Goal: Task Accomplishment & Management: Complete application form

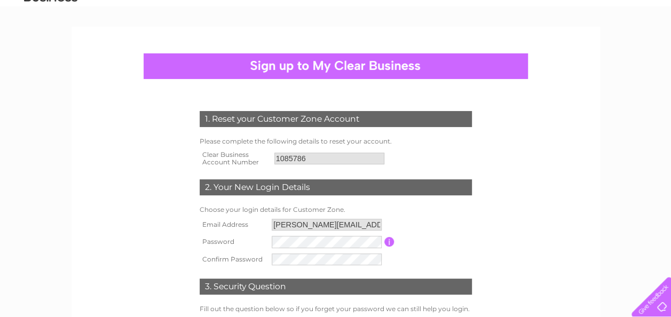
scroll to position [107, 0]
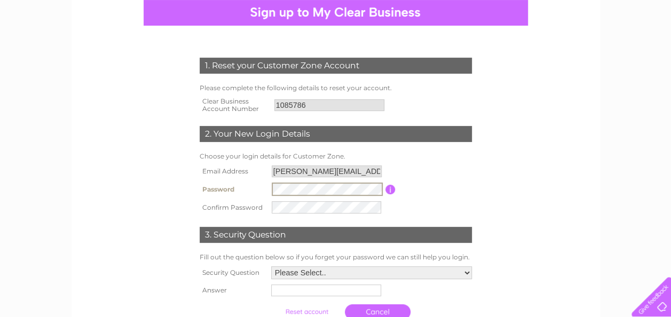
click at [259, 190] on tr "Password Password must be at least 6 characters long" at bounding box center [336, 189] width 278 height 19
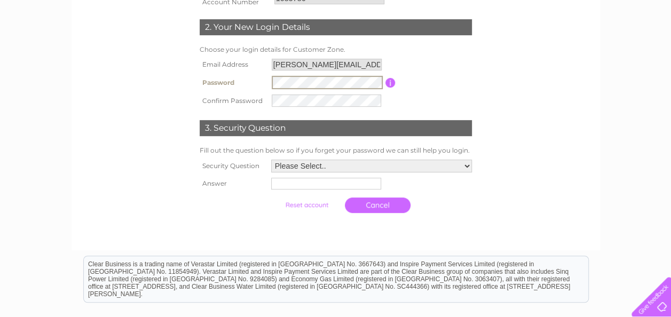
click at [467, 163] on select "Please Select.. In what town or city was your first job? In what town or city d…" at bounding box center [371, 166] width 201 height 13
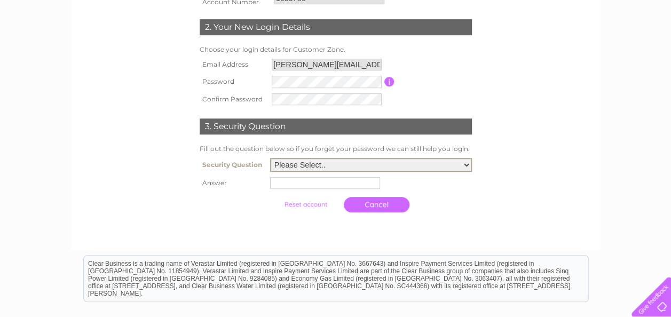
select select "4"
click at [270, 159] on select "Please Select.. In what town or city was your first job? In what town or city d…" at bounding box center [371, 165] width 202 height 14
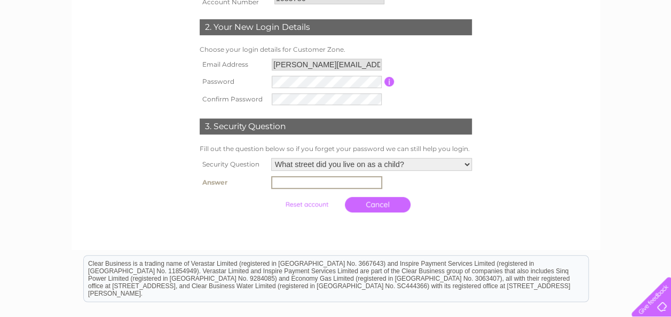
click at [316, 184] on input "text" at bounding box center [326, 182] width 111 height 13
type input "Roman Road"
click at [303, 204] on input "submit" at bounding box center [307, 203] width 66 height 15
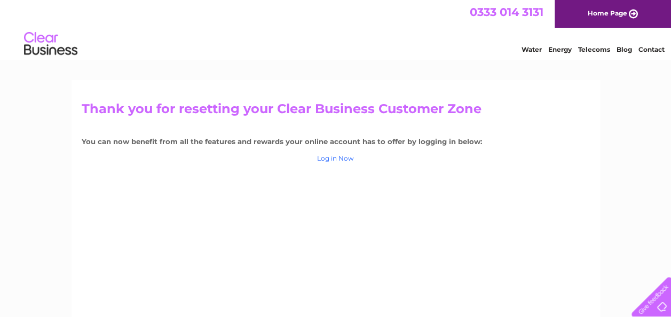
click at [334, 156] on link "Log in Now" at bounding box center [335, 158] width 37 height 8
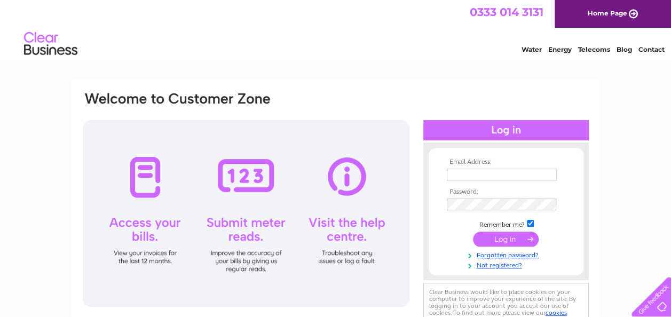
click at [472, 170] on input "text" at bounding box center [502, 175] width 110 height 12
type input "[PERSON_NAME][EMAIL_ADDRESS][DOMAIN_NAME]"
click at [532, 224] on input "checkbox" at bounding box center [530, 223] width 7 height 7
checkbox input "false"
click at [517, 238] on input "submit" at bounding box center [506, 239] width 66 height 15
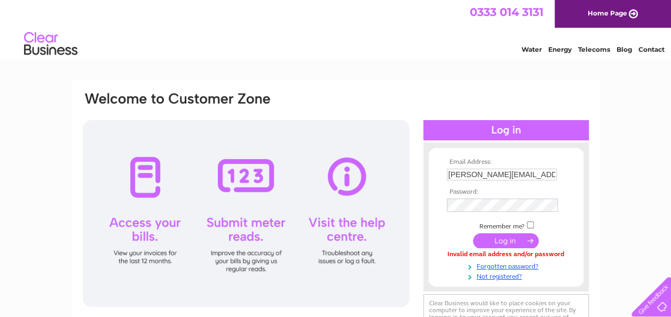
click at [511, 242] on input "submit" at bounding box center [506, 240] width 66 height 15
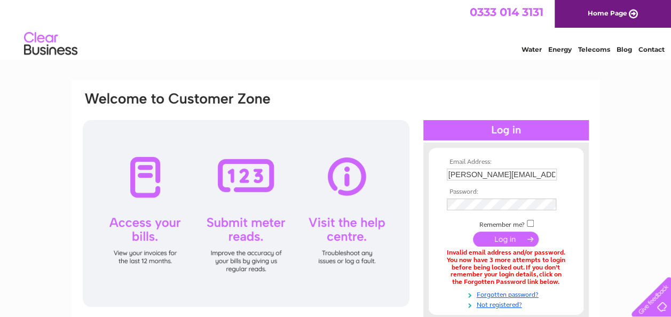
drag, startPoint x: 514, startPoint y: 239, endPoint x: 437, endPoint y: 234, distance: 77.0
click at [438, 237] on form "Email Address: adrian@wellandflowers.co.uk Password:" at bounding box center [506, 234] width 155 height 151
click at [515, 241] on input "submit" at bounding box center [506, 239] width 66 height 15
